Goal: Task Accomplishment & Management: Manage account settings

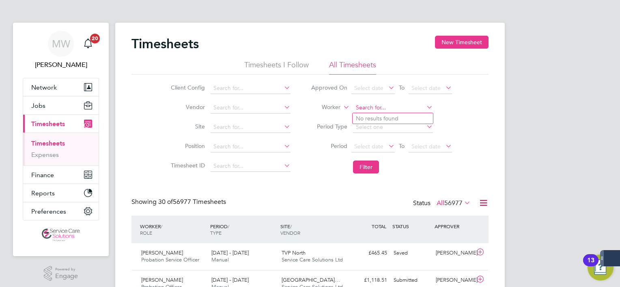
click at [368, 103] on input at bounding box center [393, 107] width 80 height 11
click at [361, 113] on li "Zah ra Hassanali" at bounding box center [393, 118] width 80 height 11
type input "Zahra Hassanali"
click at [363, 165] on button "Filter" at bounding box center [366, 167] width 26 height 13
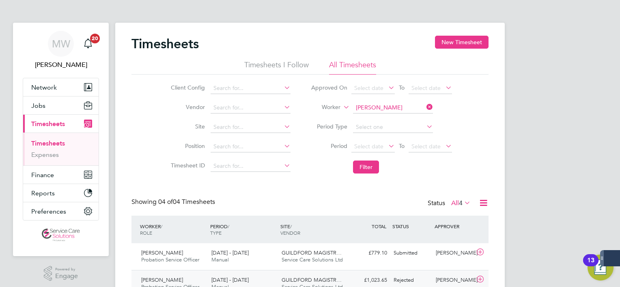
click at [341, 274] on div "GUILDFORD MAGISTR… Service Care Solutions Ltd" at bounding box center [314, 284] width 70 height 20
click at [565, 169] on div "MW Mark White Notifications 20 Applications: Network Team Members Businesses Si…" at bounding box center [310, 228] width 620 height 456
drag, startPoint x: 565, startPoint y: 169, endPoint x: 536, endPoint y: 152, distance: 33.7
click at [536, 152] on div "MW Mark White Notifications 20 Applications: Network Team Members Businesses Si…" at bounding box center [310, 228] width 620 height 456
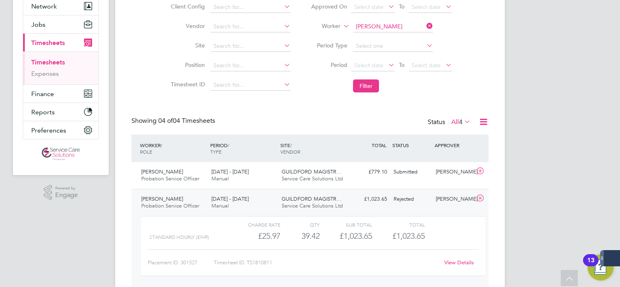
click at [464, 260] on link "View Details" at bounding box center [460, 262] width 30 height 7
click at [317, 179] on span "Service Care Solutions Ltd" at bounding box center [312, 178] width 61 height 7
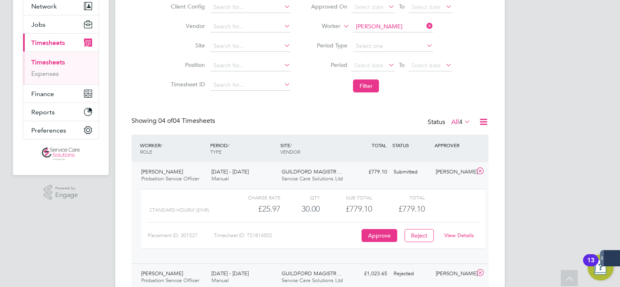
click at [453, 233] on link "View Details" at bounding box center [460, 235] width 30 height 7
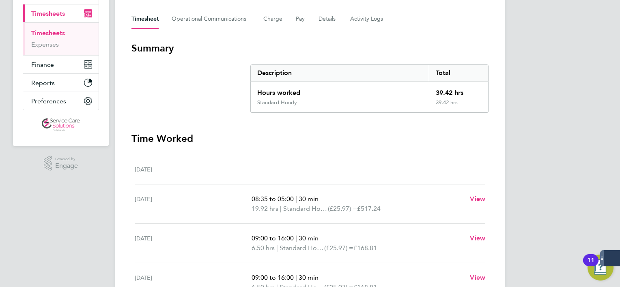
scroll to position [162, 0]
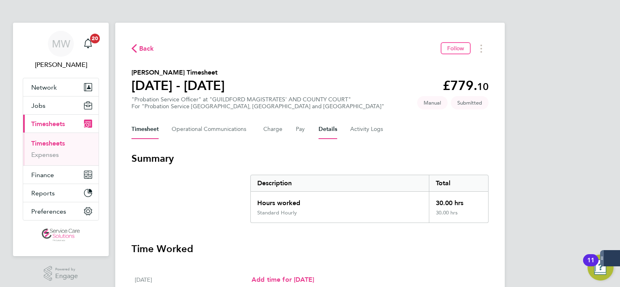
click at [331, 137] on button "Details" at bounding box center [328, 129] width 19 height 19
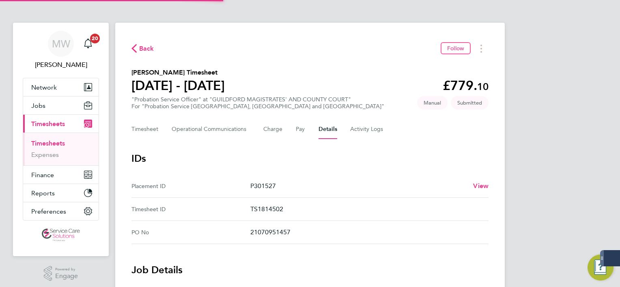
click at [356, 159] on h3 "IDs" at bounding box center [310, 158] width 357 height 13
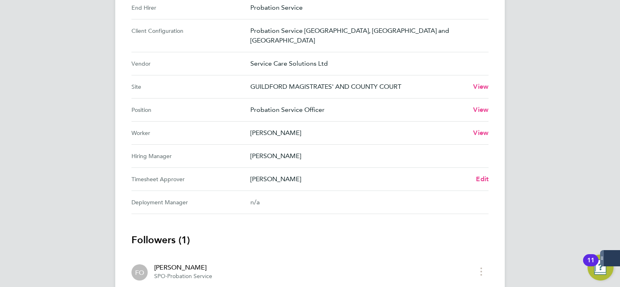
scroll to position [292, 0]
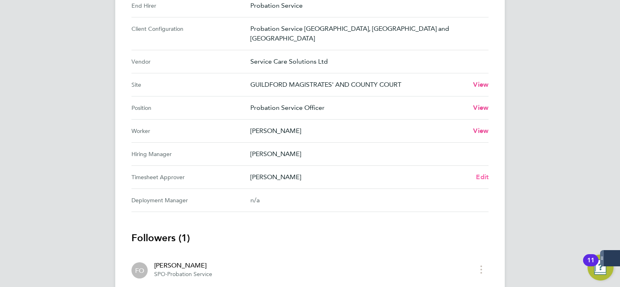
click at [482, 173] on span "Edit" at bounding box center [482, 177] width 13 height 8
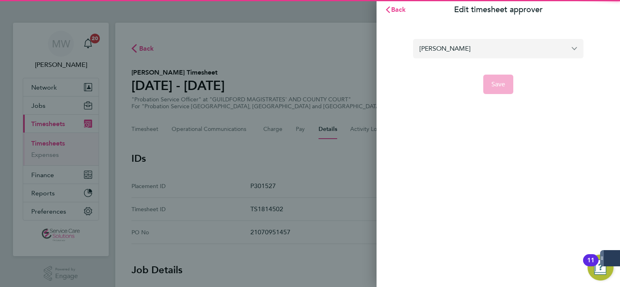
click at [458, 56] on input "Fiona Oshea" at bounding box center [498, 48] width 171 height 19
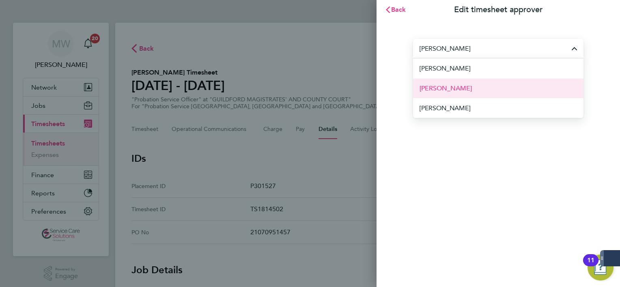
click at [473, 86] on li "Sarah Hennebry" at bounding box center [498, 88] width 171 height 20
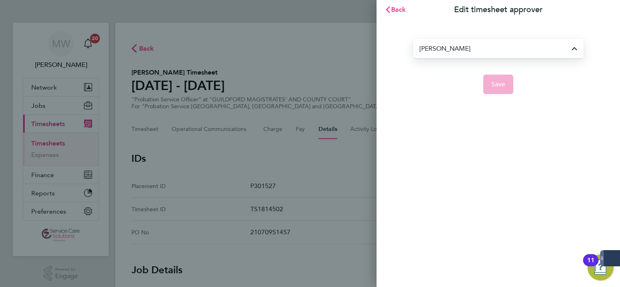
type input "Sarah Hennebry"
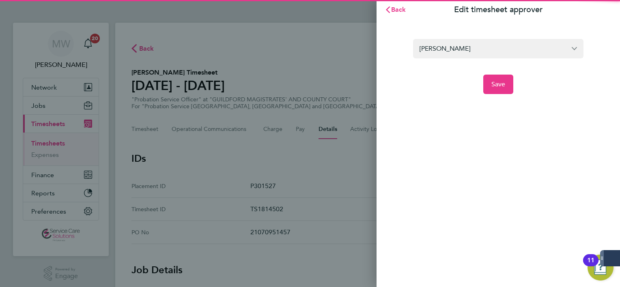
click at [490, 95] on div "Sarah Hennebry Save" at bounding box center [499, 61] width 244 height 84
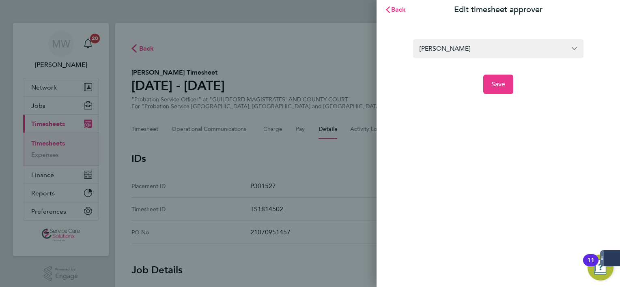
click at [490, 94] on div "Sarah Hennebry Save" at bounding box center [499, 61] width 244 height 84
click at [491, 88] on button "Save" at bounding box center [499, 84] width 30 height 19
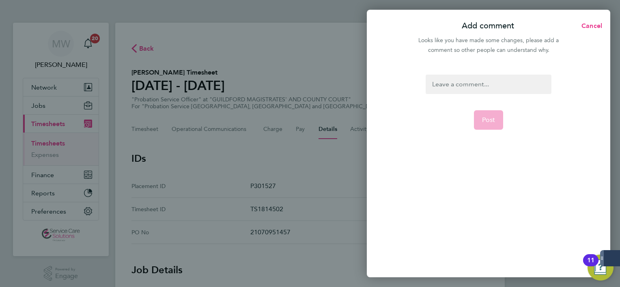
click at [488, 81] on div at bounding box center [488, 84] width 125 height 19
click at [487, 81] on div at bounding box center [488, 84] width 125 height 19
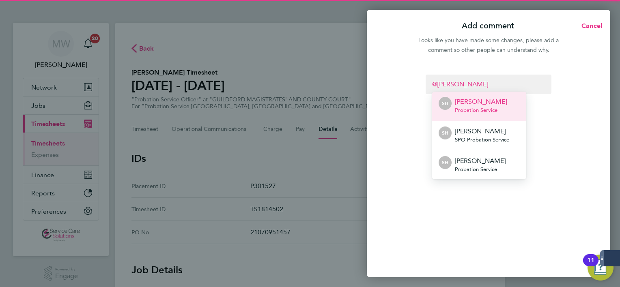
click at [475, 109] on span "Probation Service" at bounding box center [481, 110] width 52 height 6
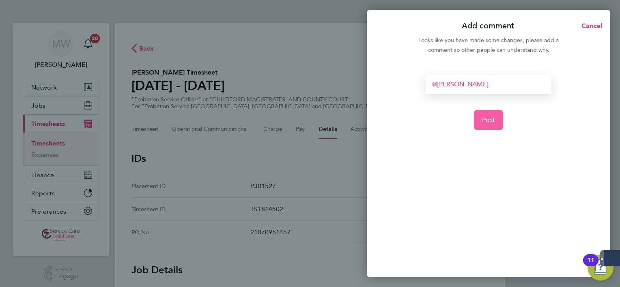
click at [486, 118] on span "Post" at bounding box center [488, 120] width 13 height 8
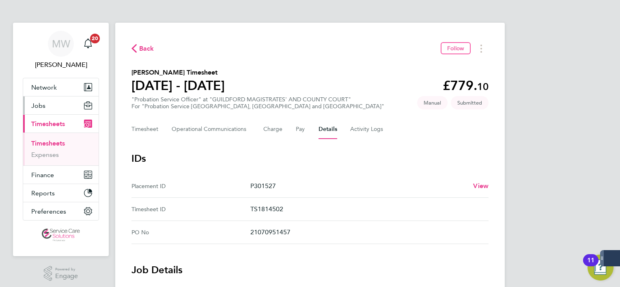
click at [74, 111] on button "Jobs" at bounding box center [61, 106] width 76 height 18
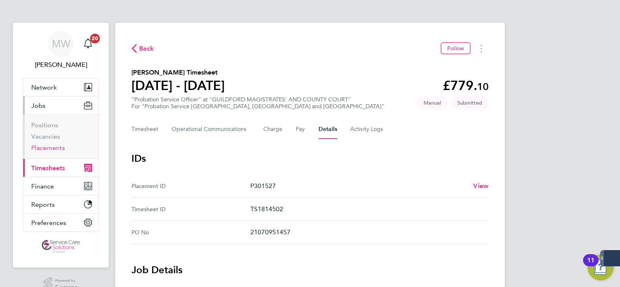
click at [54, 149] on link "Placements" at bounding box center [48, 148] width 34 height 8
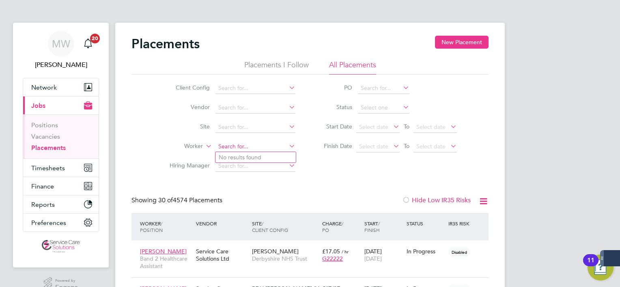
click at [227, 144] on input at bounding box center [256, 146] width 80 height 11
click at [254, 158] on li "Zahra Hassanali" at bounding box center [256, 157] width 80 height 11
type input "Zahra Hassanali"
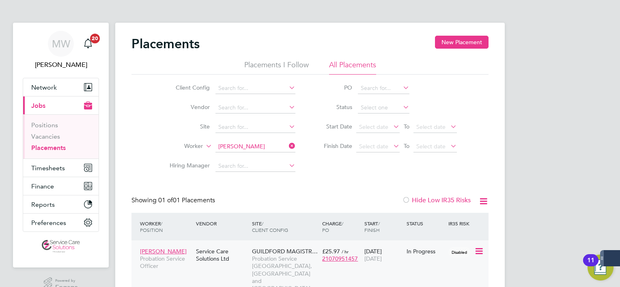
click at [305, 254] on span "GUILDFORD MAGISTR…" at bounding box center [285, 251] width 66 height 7
click at [50, 173] on button "Timesheets" at bounding box center [61, 168] width 76 height 18
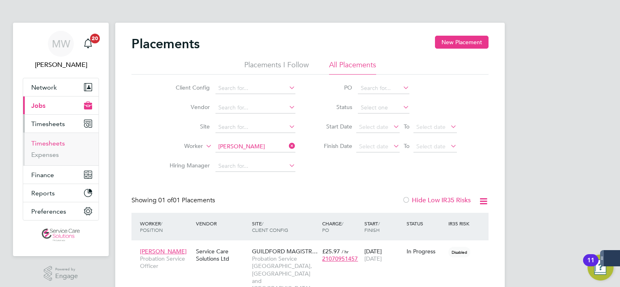
click at [54, 144] on link "Timesheets" at bounding box center [48, 144] width 34 height 8
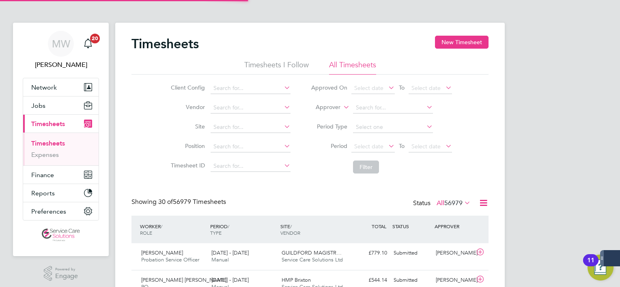
scroll to position [20, 71]
click at [331, 107] on label "Approver" at bounding box center [322, 108] width 37 height 8
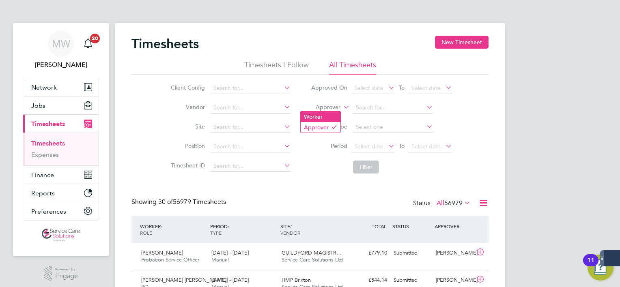
click at [324, 116] on li "Worker" at bounding box center [321, 117] width 40 height 11
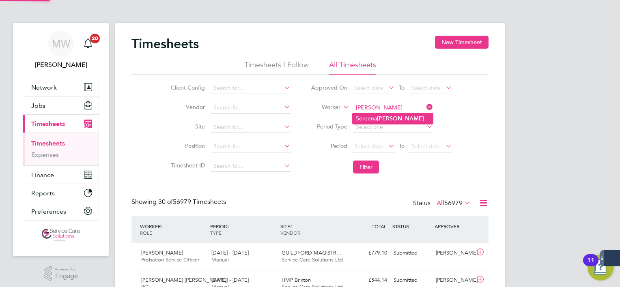
click at [402, 119] on li "Sereena Jassi" at bounding box center [393, 118] width 80 height 11
type input "[PERSON_NAME] [PERSON_NAME]"
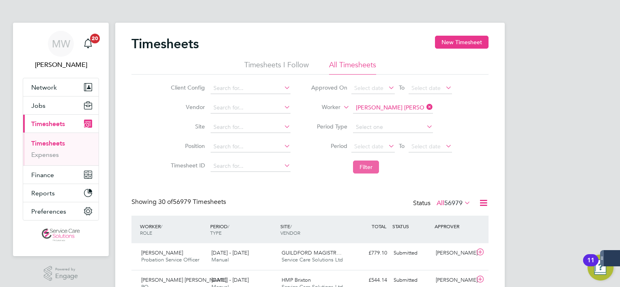
click at [356, 167] on button "Filter" at bounding box center [366, 167] width 26 height 13
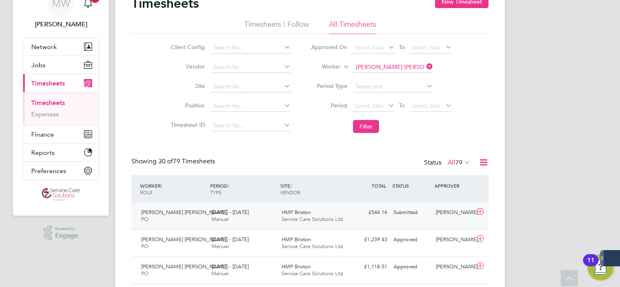
click at [339, 217] on span "Service Care Solutions Ltd" at bounding box center [312, 219] width 61 height 7
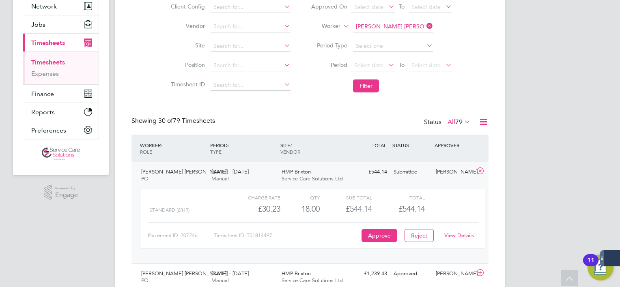
click at [456, 235] on link "View Details" at bounding box center [460, 235] width 30 height 7
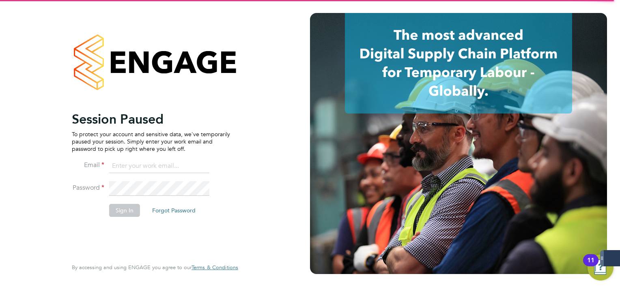
type input "mark.white@servicecare.org.uk"
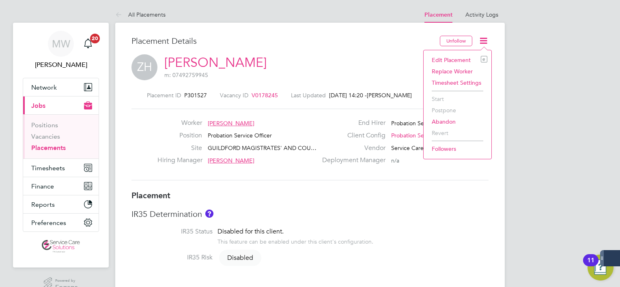
click at [455, 59] on li "Edit Placement e" at bounding box center [458, 59] width 60 height 11
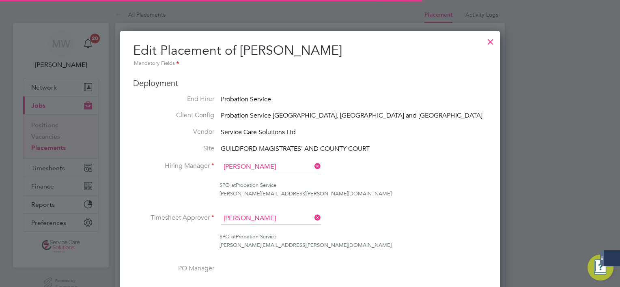
scroll to position [4, 4]
click at [471, 80] on h3 "Deployment" at bounding box center [310, 83] width 354 height 11
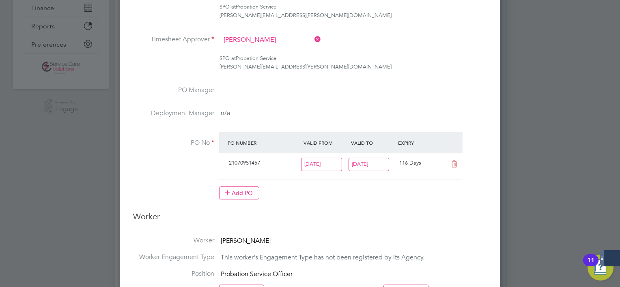
click at [313, 41] on icon at bounding box center [313, 39] width 0 height 11
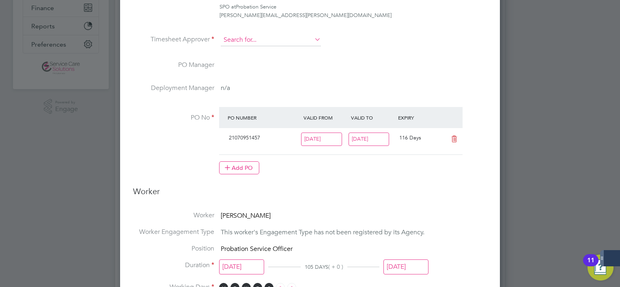
click at [292, 39] on input at bounding box center [271, 40] width 100 height 12
click at [273, 49] on b "He" at bounding box center [276, 51] width 7 height 7
type input "Sarah Hennebry"
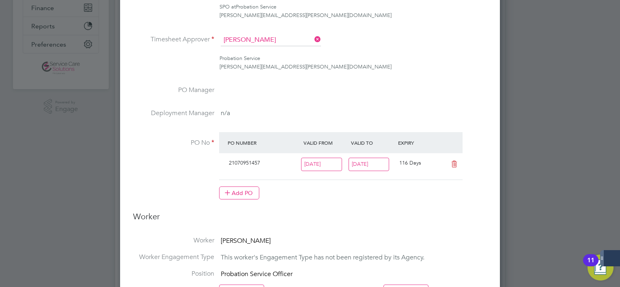
click at [246, 49] on li "Timesheet Approver Sarah Hennebry" at bounding box center [310, 44] width 354 height 20
click at [322, 63] on div "Probation Service sarah.hennebry@justice.gov.uk" at bounding box center [354, 62] width 268 height 17
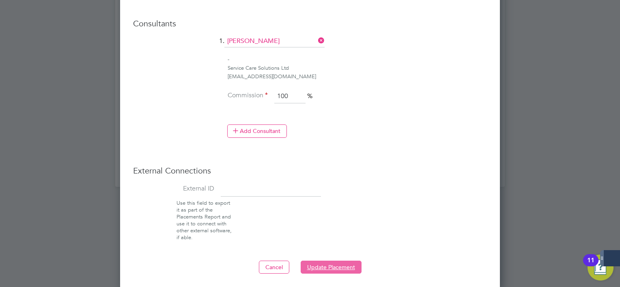
click at [334, 268] on button "Update Placement" at bounding box center [331, 267] width 61 height 13
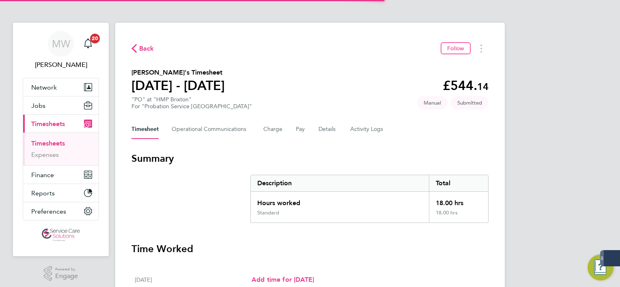
click at [335, 132] on div "Timesheet Operational Communications Charge Pay Details Activity Logs" at bounding box center [310, 129] width 357 height 19
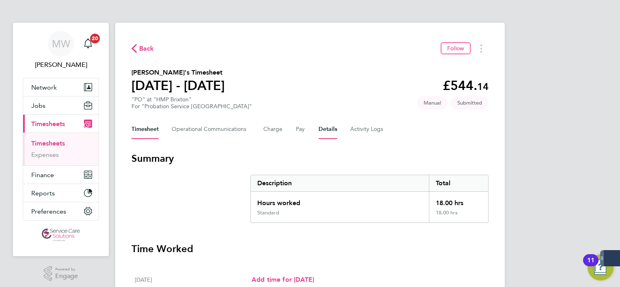
click at [330, 132] on button "Details" at bounding box center [328, 129] width 19 height 19
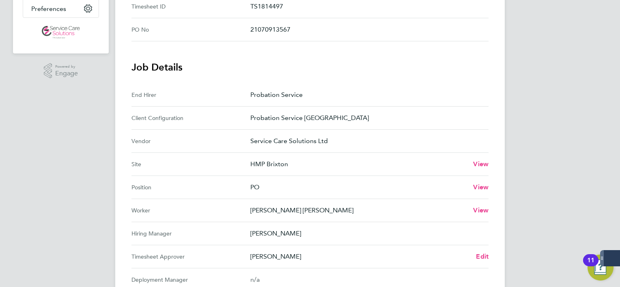
scroll to position [244, 0]
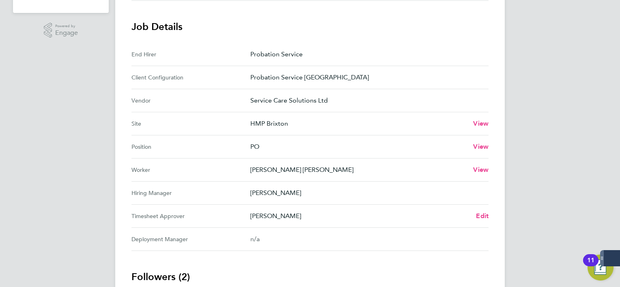
click at [493, 213] on div "Back Follow [PERSON_NAME]'s Timesheet [DATE] - [DATE] £544. 14 "PO" at "HMP Bri…" at bounding box center [310, 88] width 390 height 618
click at [484, 218] on span "Edit" at bounding box center [482, 216] width 13 height 8
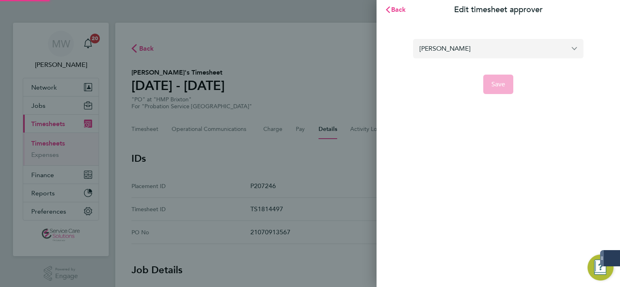
click at [466, 49] on input "[PERSON_NAME]" at bounding box center [498, 48] width 171 height 19
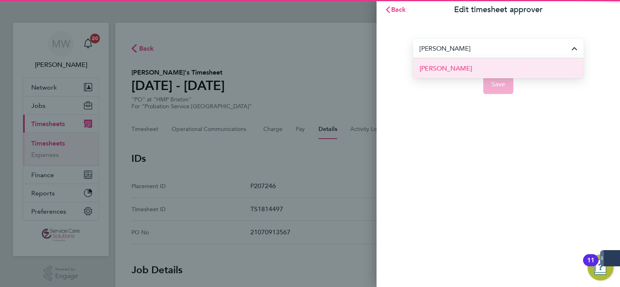
click at [459, 69] on span "[PERSON_NAME]" at bounding box center [446, 69] width 52 height 10
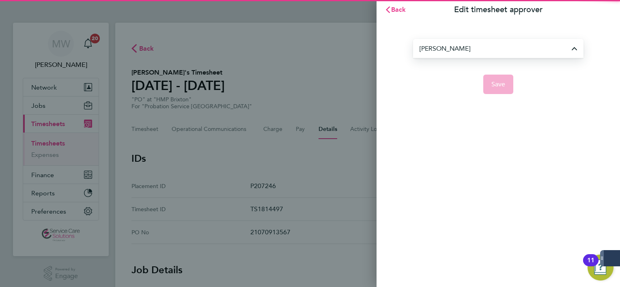
type input "[PERSON_NAME]"
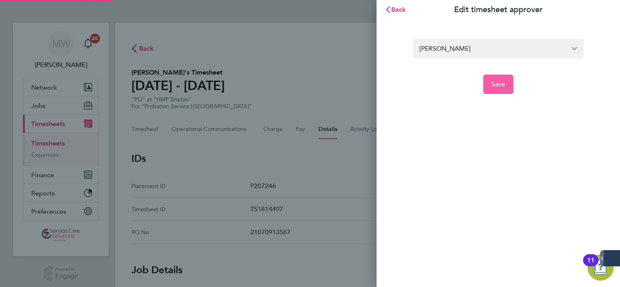
click at [494, 86] on span "Save" at bounding box center [499, 84] width 14 height 8
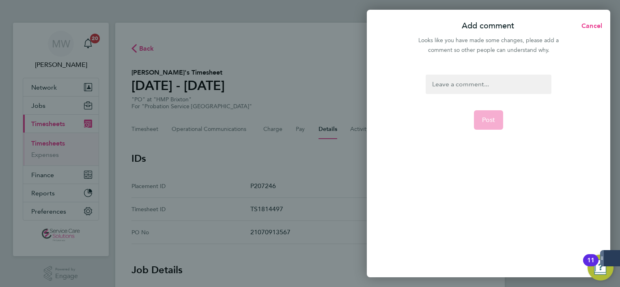
click at [492, 84] on div at bounding box center [488, 84] width 125 height 19
click at [490, 84] on div at bounding box center [488, 84] width 125 height 19
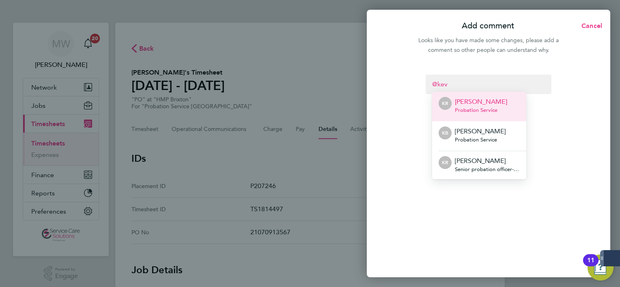
click at [480, 104] on p "[PERSON_NAME]" at bounding box center [481, 102] width 52 height 10
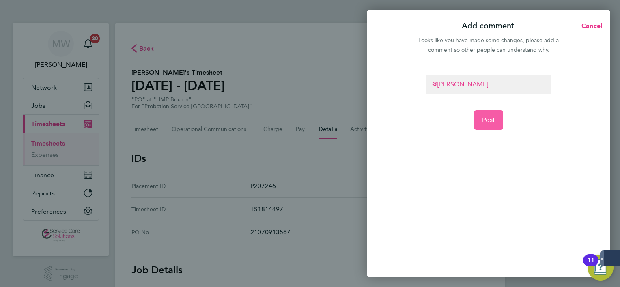
click at [486, 119] on span "Post" at bounding box center [488, 120] width 13 height 8
